Goal: Information Seeking & Learning: Learn about a topic

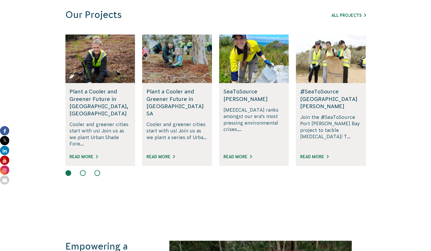
scroll to position [401, 0]
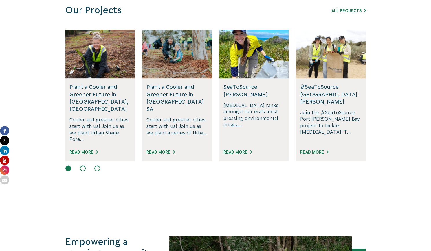
click at [82, 165] on button at bounding box center [83, 168] width 6 height 6
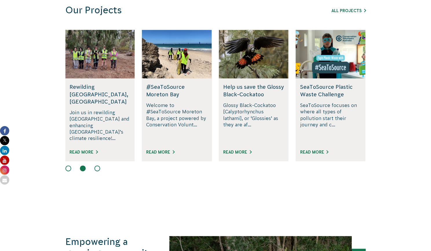
click at [99, 165] on button at bounding box center [97, 168] width 6 height 6
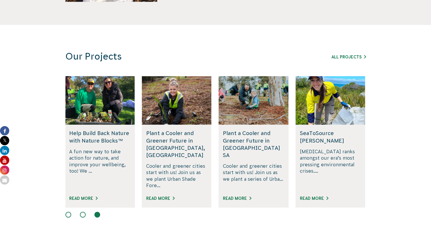
scroll to position [328, 0]
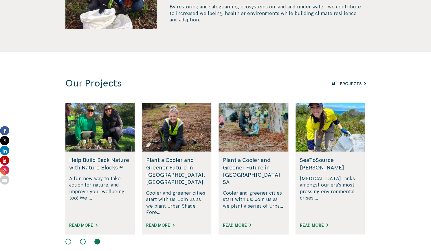
click at [349, 82] on link "All Projects" at bounding box center [348, 84] width 34 height 5
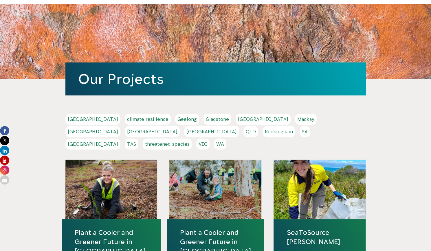
scroll to position [65, 0]
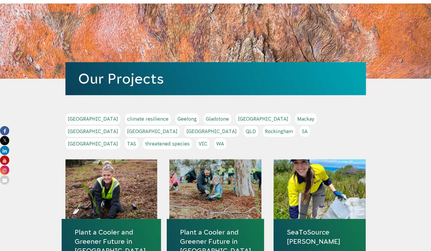
click at [239, 126] on link "[GEOGRAPHIC_DATA]" at bounding box center [211, 131] width 55 height 11
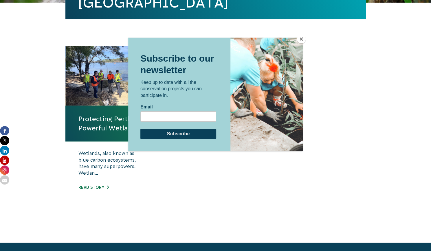
scroll to position [212, 0]
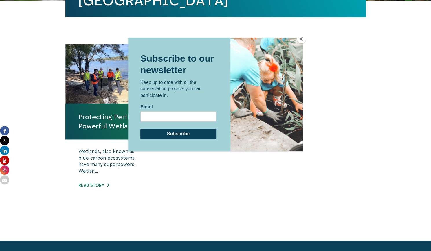
click at [302, 38] on button "Close" at bounding box center [301, 39] width 9 height 9
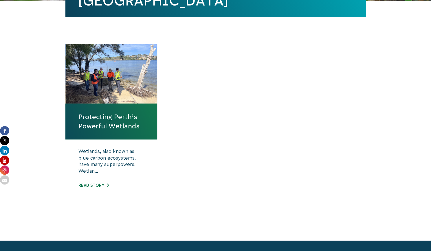
click at [115, 121] on link "Protecting Perth’s Powerful Wetlands" at bounding box center [111, 121] width 66 height 19
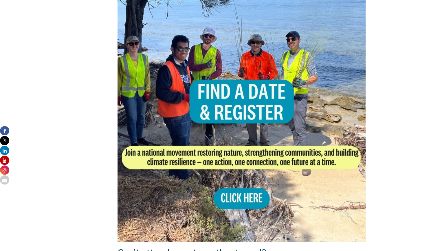
scroll to position [336, 0]
click at [235, 198] on img at bounding box center [241, 118] width 248 height 248
